Goal: Information Seeking & Learning: Check status

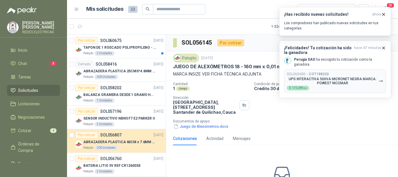
scroll to position [322, 0]
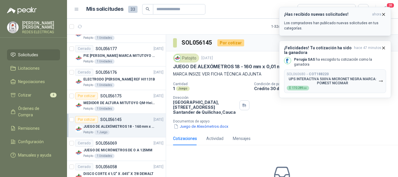
click at [382, 14] on icon "button" at bounding box center [383, 14] width 5 height 5
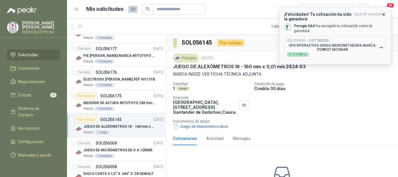
click at [383, 15] on icon "button" at bounding box center [383, 14] width 2 height 2
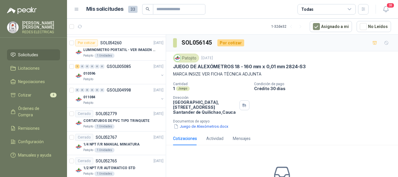
scroll to position [495, 0]
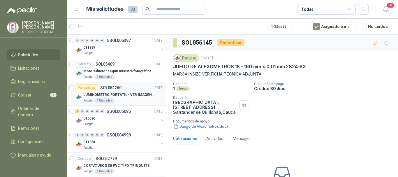
click at [142, 94] on p "LUMINOMETRO PORTATIL - VER IMAGEN ADJUNTA" at bounding box center [119, 95] width 73 height 6
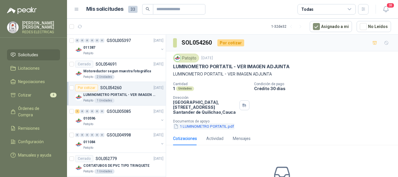
click at [206, 128] on button "1 LUMINOMETRO PORTATIL.pdf" at bounding box center [203, 126] width 61 height 6
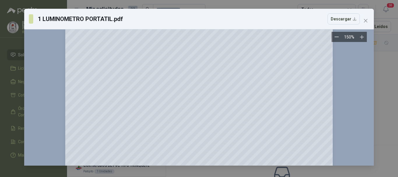
scroll to position [24, 0]
click at [368, 17] on button "Close" at bounding box center [365, 20] width 9 height 9
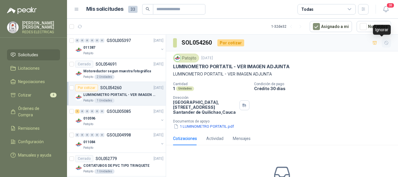
click at [385, 46] on button "button" at bounding box center [386, 42] width 9 height 9
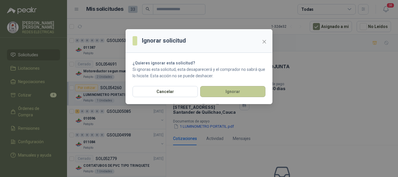
click at [235, 95] on button "Ignorar" at bounding box center [232, 91] width 65 height 11
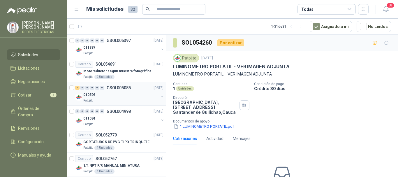
click at [136, 82] on div "1 0 0 0 0 0 GSOL005085 [DATE] 010596 Patojito" at bounding box center [116, 94] width 99 height 24
click at [140, 66] on div "Cerrado SOL054691 [DATE]" at bounding box center [119, 64] width 88 height 7
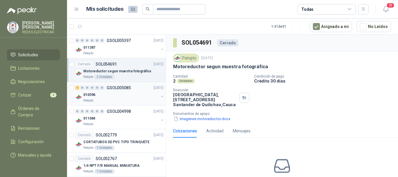
click at [136, 92] on div "010596" at bounding box center [120, 94] width 75 height 7
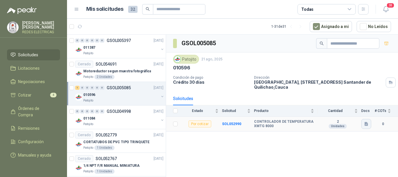
click at [368, 123] on icon "button" at bounding box center [366, 123] width 5 height 5
click at [357, 113] on button "Controladores de Temperatura.docx" at bounding box center [332, 111] width 69 height 6
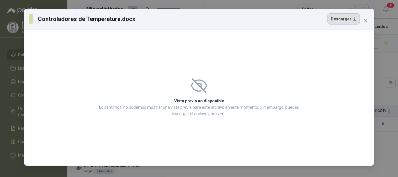
click at [338, 22] on button "Descargar" at bounding box center [343, 18] width 32 height 11
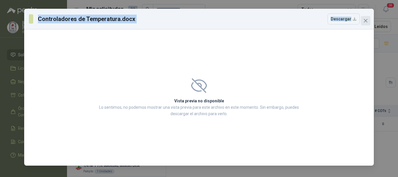
click at [361, 21] on div "Controladores de Temperatura.docx Descargar Vista previa no disponible Lo senti…" at bounding box center [199, 87] width 350 height 157
click at [363, 21] on span "Close" at bounding box center [365, 20] width 9 height 5
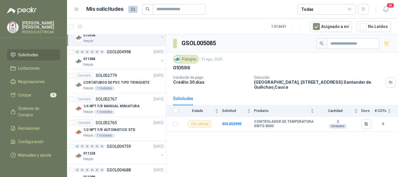
scroll to position [595, 0]
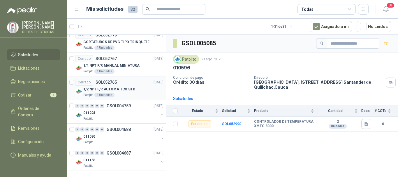
click at [128, 81] on div "Cerrado SOL052765 [DATE]" at bounding box center [119, 82] width 88 height 7
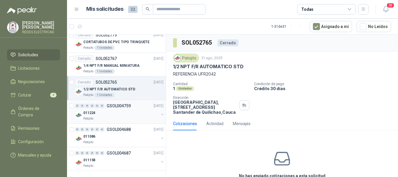
click at [124, 117] on div "Patojito" at bounding box center [120, 118] width 75 height 5
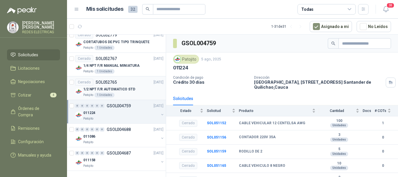
click at [130, 92] on div "1/2 NPT F/R AUTOMATICO STD" at bounding box center [123, 89] width 80 height 7
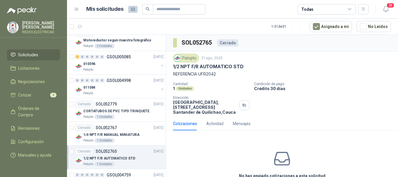
scroll to position [524, 0]
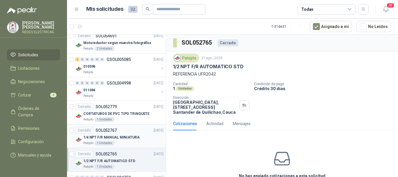
click at [128, 136] on p "1/4 NPT F/R MANUAL MINIATURA" at bounding box center [111, 138] width 56 height 6
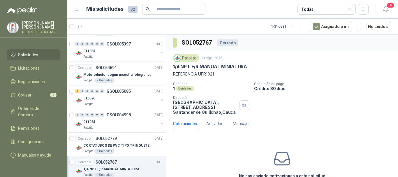
scroll to position [489, 0]
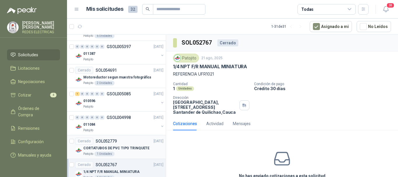
click at [126, 141] on div "Cerrado SOL052779 [DATE]" at bounding box center [119, 140] width 88 height 7
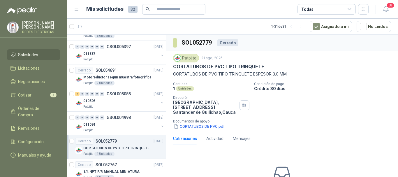
scroll to position [470, 0]
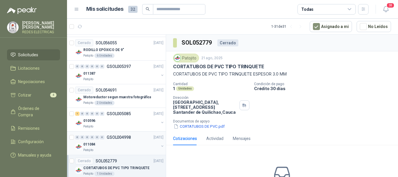
click at [121, 140] on div "0 0 0 0 0 0 GSOL004998 [DATE]" at bounding box center [119, 137] width 89 height 7
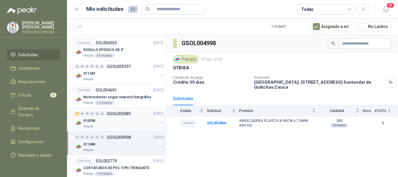
click at [122, 122] on div "010596" at bounding box center [120, 120] width 75 height 7
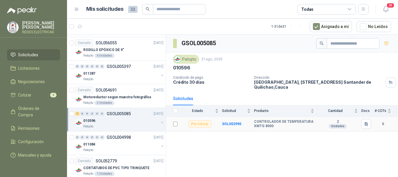
drag, startPoint x: 184, startPoint y: 128, endPoint x: 178, endPoint y: 127, distance: 5.9
click at [178, 127] on tr "Por cotizar SOL052990 CONTROLADOR DE TEMPERATURA XMTG 8000 2 Unidades 0" at bounding box center [282, 124] width 232 height 15
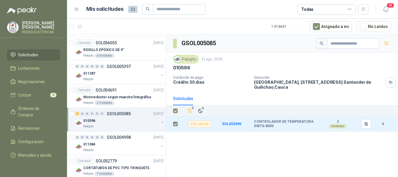
click at [247, 77] on p "Condición de pago" at bounding box center [211, 77] width 76 height 4
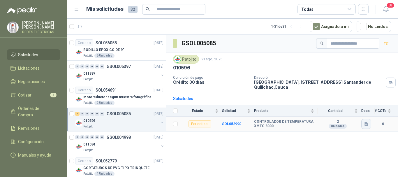
click at [364, 126] on icon "button" at bounding box center [366, 123] width 5 height 5
click at [345, 111] on button "Controladores de Temperatura.docx" at bounding box center [332, 111] width 69 height 6
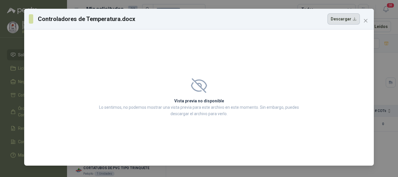
click at [338, 21] on button "Descargar" at bounding box center [343, 18] width 32 height 11
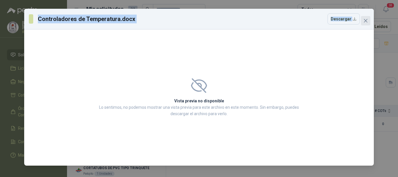
click at [364, 25] on div "Controladores de Temperatura.docx Descargar Vista previa no disponible Lo senti…" at bounding box center [199, 87] width 350 height 157
click at [365, 24] on button "Close" at bounding box center [365, 20] width 9 height 9
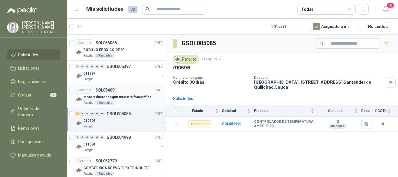
click at [132, 88] on div "Cerrado SOL054691 [DATE]" at bounding box center [119, 90] width 88 height 7
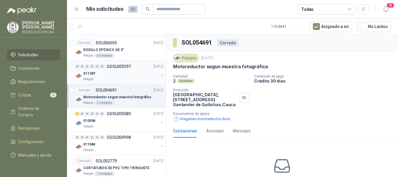
click at [104, 73] on div "011387" at bounding box center [120, 73] width 75 height 7
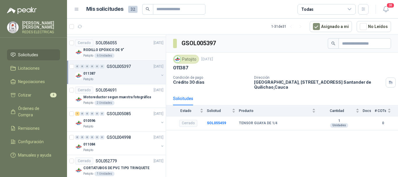
click at [124, 54] on div "Patojito 6 Unidades" at bounding box center [123, 55] width 80 height 5
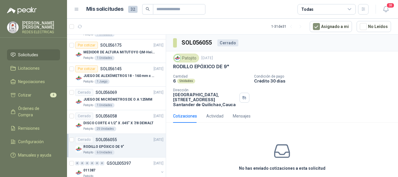
scroll to position [365, 0]
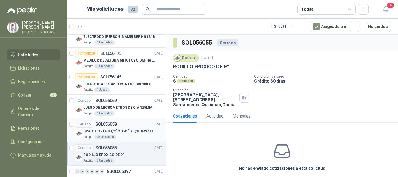
click at [121, 128] on div "DISCO CORTE 4 1/2" X .045" X 7/8 DEWALT" at bounding box center [123, 131] width 80 height 7
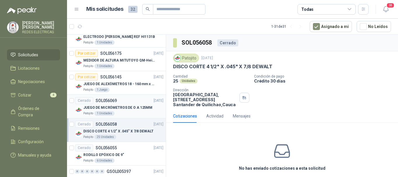
click at [123, 105] on p "JUEGO DE MICRÓMETROS DE O A 125MM" at bounding box center [117, 108] width 69 height 6
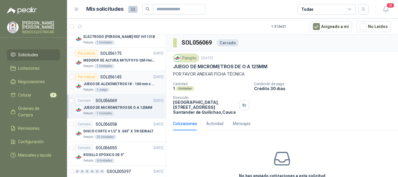
click at [121, 83] on p "JUEGO DE ALEXÓMETROS 18 - 160 mm x 0,01 mm 2824-S3" at bounding box center [119, 84] width 73 height 6
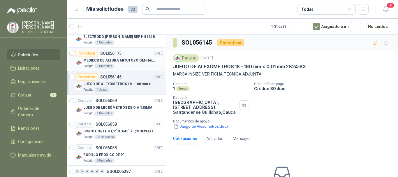
click at [128, 52] on div "Por cotizar SOL056175 [DATE]" at bounding box center [119, 53] width 88 height 7
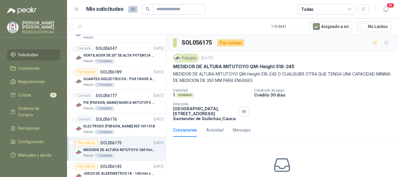
scroll to position [274, 0]
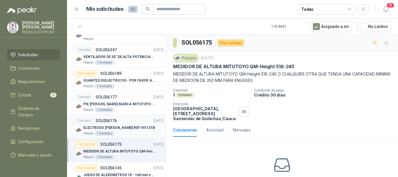
click at [129, 124] on div "ELECTRODO [PERSON_NAME] REF HI1131B" at bounding box center [123, 127] width 80 height 7
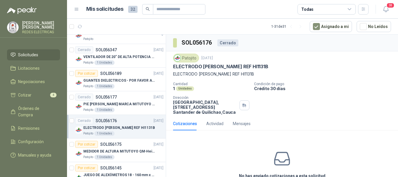
scroll to position [262, 0]
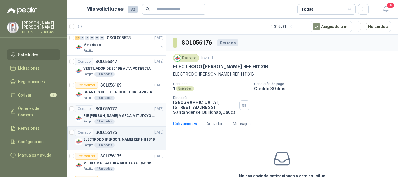
click at [129, 117] on p "PIE [PERSON_NAME] MARCA MITUTOYO REF [PHONE_NUMBER]" at bounding box center [119, 116] width 73 height 6
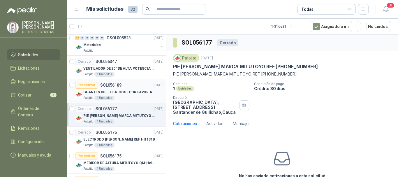
click at [130, 98] on div "Patojito 1 Unidades" at bounding box center [123, 98] width 80 height 5
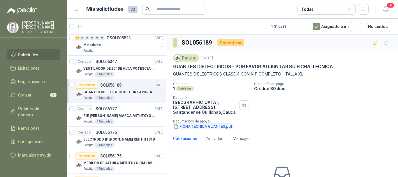
click at [218, 128] on button "FICHA TECNICA GUANTES.pdf" at bounding box center [203, 126] width 60 height 6
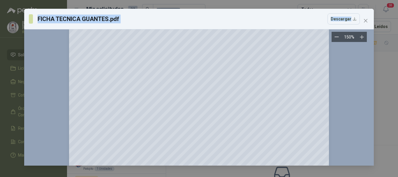
scroll to position [217, 0]
click at [367, 20] on icon "close" at bounding box center [365, 20] width 3 height 3
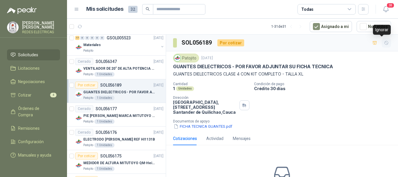
click at [384, 45] on icon "button" at bounding box center [386, 42] width 5 height 5
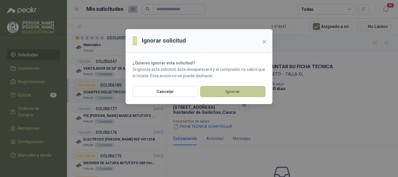
click at [222, 96] on button "Ignorar" at bounding box center [232, 91] width 65 height 11
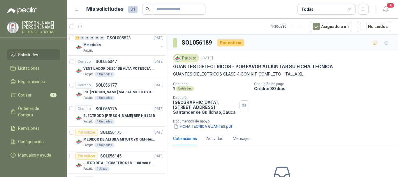
click at [165, 107] on div "Por cotizar SOL060675 [DATE] TAPON DE 1 ROSCADO POLIPROPILENO - HEMBRA NPT Pato…" at bounding box center [232, 106] width 331 height 144
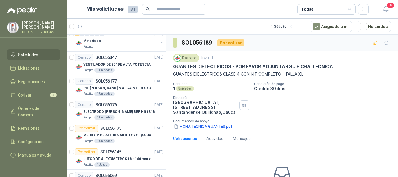
click at [166, 96] on div "Por cotizar SOL060675 [DATE] TAPON DE 1 ROSCADO POLIPROPILENO - HEMBRA NPT Pato…" at bounding box center [116, 107] width 99 height 144
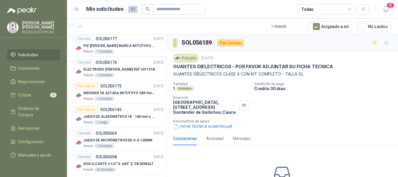
scroll to position [313, 0]
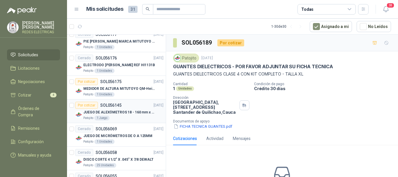
click at [119, 109] on div "Por cotizar SOL056145 [DATE] JUEGO DE ALEXÓMETROS 18 - 160 mm x 0,01 mm 2824-S3…" at bounding box center [119, 111] width 88 height 19
click at [119, 109] on div "JUEGO DE ALEXÓMETROS 18 - 160 mm x 0,01 mm 2824-S3" at bounding box center [123, 112] width 80 height 7
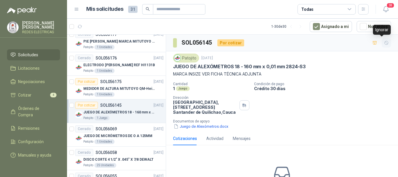
click at [382, 40] on button "button" at bounding box center [386, 42] width 9 height 9
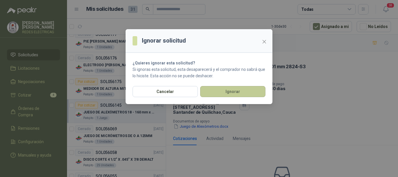
click at [253, 93] on button "Ignorar" at bounding box center [232, 91] width 65 height 11
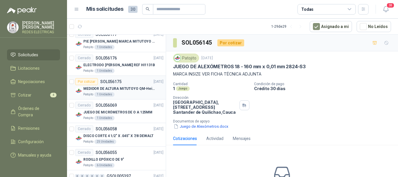
click at [136, 92] on div "Patojito 1 Unidades" at bounding box center [123, 94] width 80 height 5
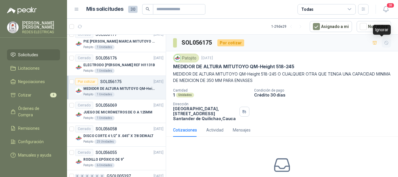
click at [384, 44] on button "button" at bounding box center [386, 42] width 9 height 9
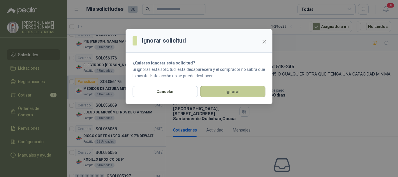
click at [250, 91] on button "Ignorar" at bounding box center [232, 91] width 65 height 11
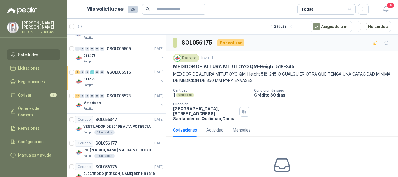
scroll to position [191, 0]
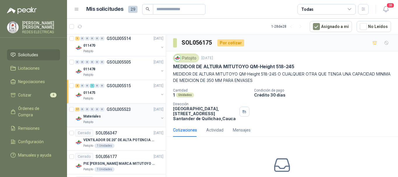
click at [123, 110] on p "GSOL005523" at bounding box center [119, 109] width 24 height 4
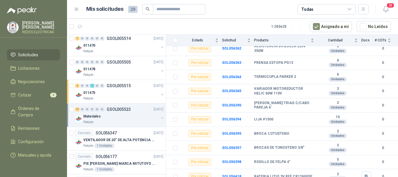
scroll to position [193, 0]
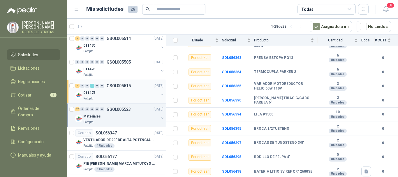
click at [130, 83] on div "2 0 0 1 0 0 GSOL005515 [DATE]" at bounding box center [119, 85] width 89 height 7
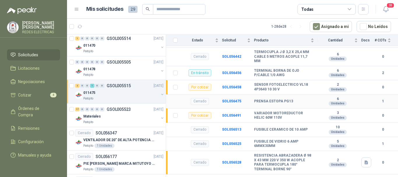
scroll to position [84, 0]
click at [118, 69] on div "011478" at bounding box center [120, 69] width 75 height 7
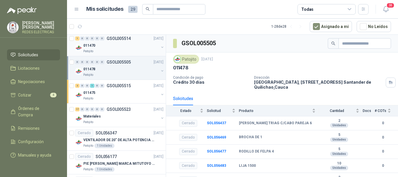
click at [124, 40] on p "GSOL005514" at bounding box center [119, 38] width 24 height 4
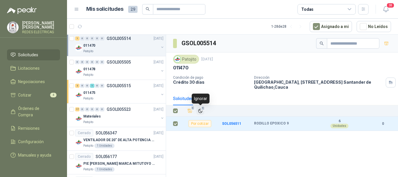
click at [202, 112] on icon "Ignorar" at bounding box center [199, 110] width 3 height 3
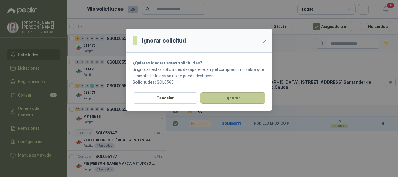
click at [217, 100] on button "Ignorar" at bounding box center [232, 97] width 65 height 11
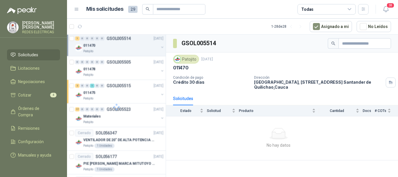
scroll to position [167, 0]
click at [105, 55] on div "1 0 0 0 0 0 GSOL005522 [DATE] 011472 Patojito" at bounding box center [116, 45] width 99 height 24
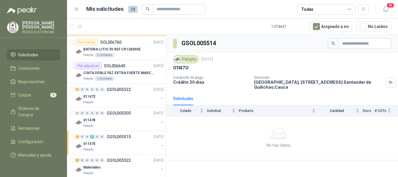
scroll to position [108, 0]
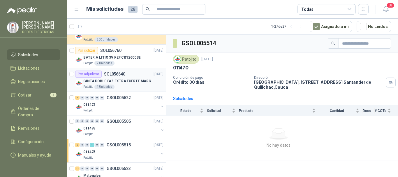
click at [121, 75] on p "SOL056640" at bounding box center [114, 74] width 21 height 4
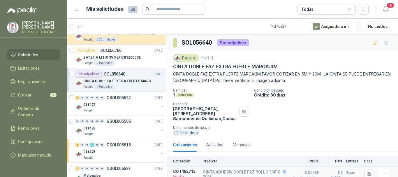
click at [178, 130] on button "Doc1.docx" at bounding box center [186, 133] width 26 height 6
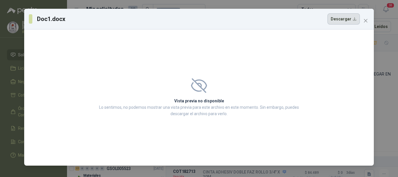
click at [334, 18] on button "Descargar" at bounding box center [343, 18] width 32 height 11
click at [367, 19] on icon "close" at bounding box center [365, 20] width 3 height 3
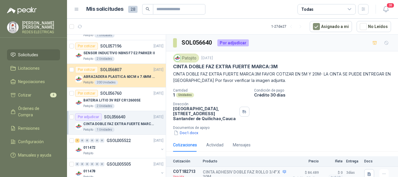
scroll to position [15, 0]
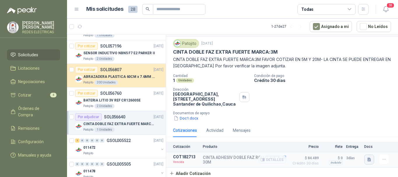
click at [364, 163] on button "button" at bounding box center [369, 159] width 10 height 10
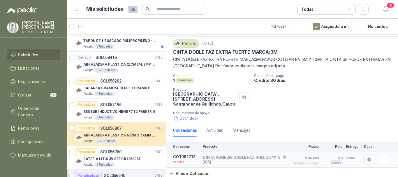
scroll to position [3, 0]
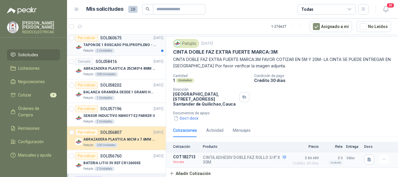
click at [148, 50] on div "Patojito 2 Unidades" at bounding box center [123, 50] width 80 height 5
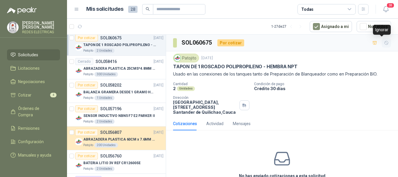
click at [385, 44] on icon "button" at bounding box center [386, 42] width 3 height 3
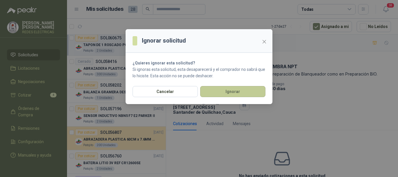
click at [252, 96] on button "Ignorar" at bounding box center [232, 91] width 65 height 11
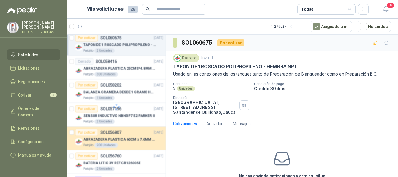
click at [137, 73] on div at bounding box center [116, 107] width 99 height 144
